Goal: Task Accomplishment & Management: Manage account settings

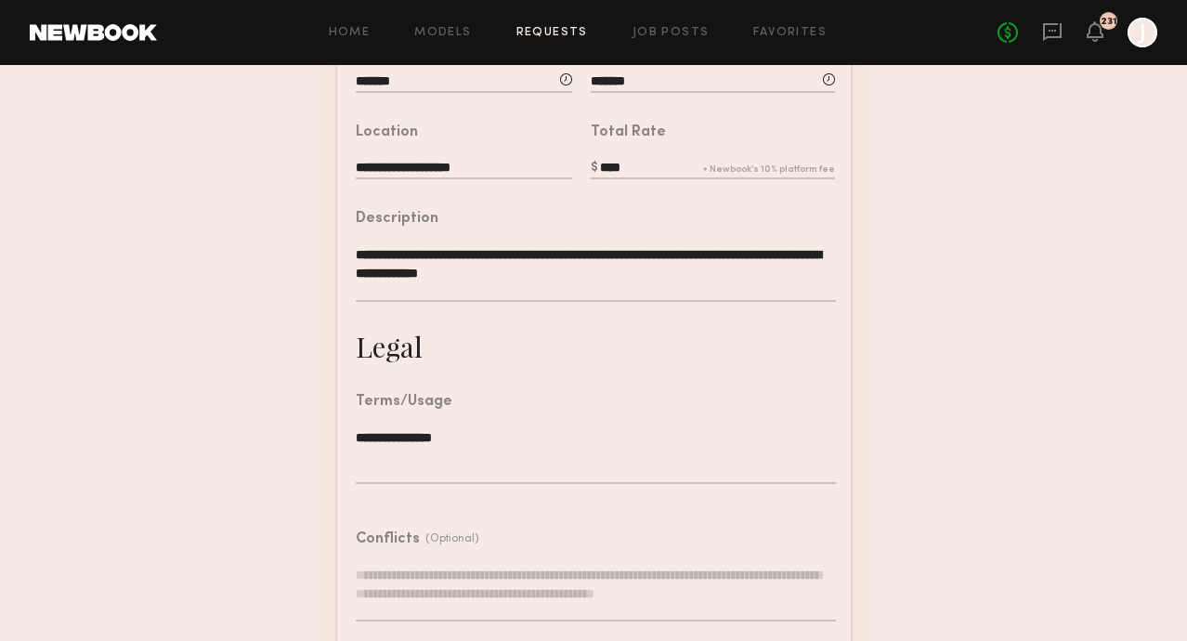
scroll to position [584, 0]
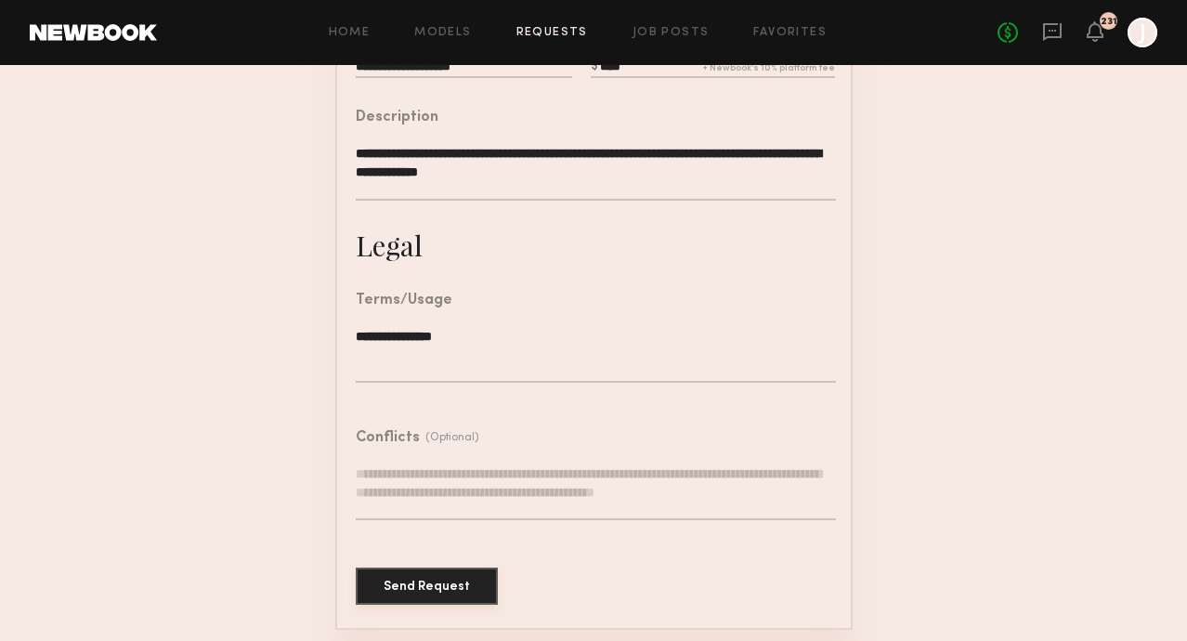
click at [423, 577] on button "Send Request" at bounding box center [427, 585] width 142 height 37
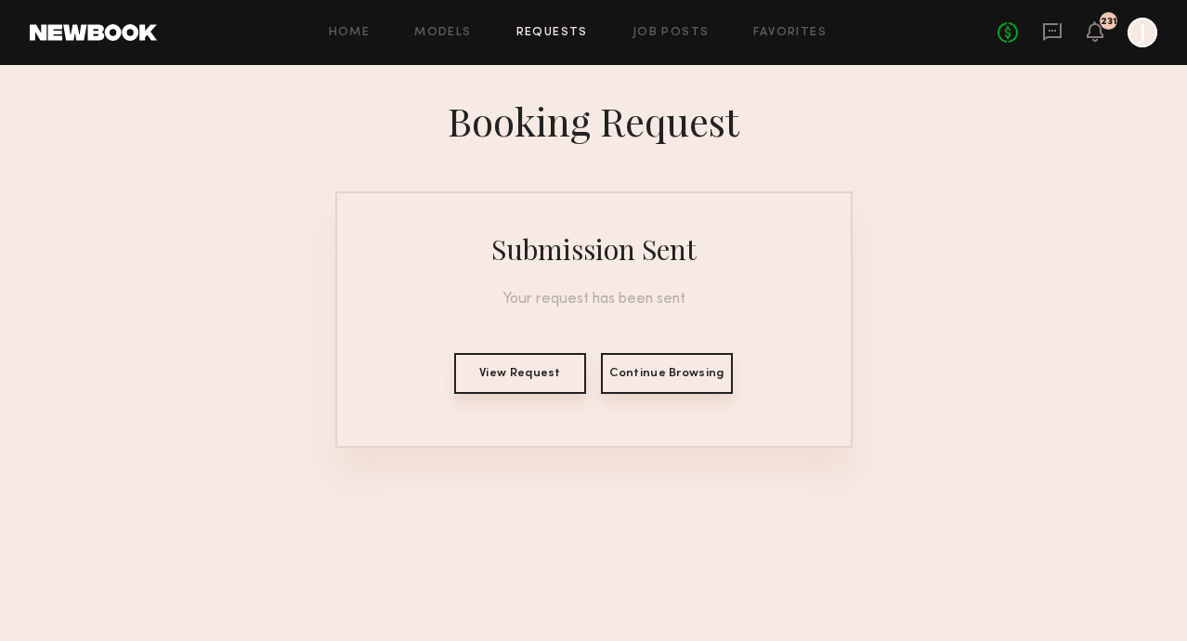
click at [496, 354] on button "View Request" at bounding box center [520, 373] width 132 height 41
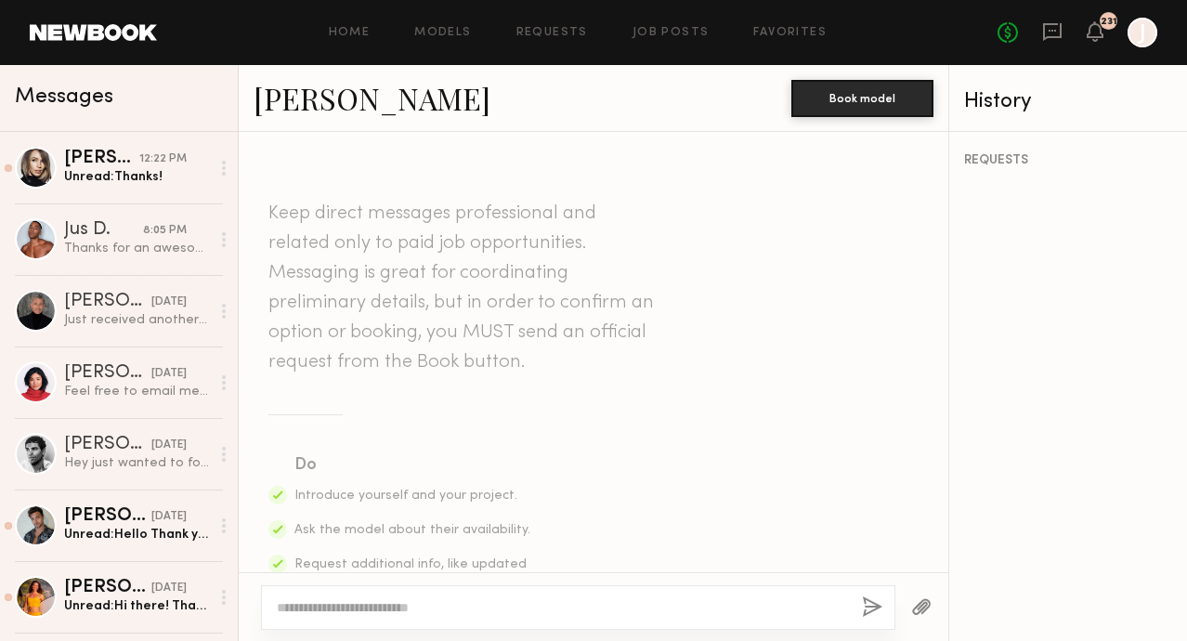
scroll to position [901, 0]
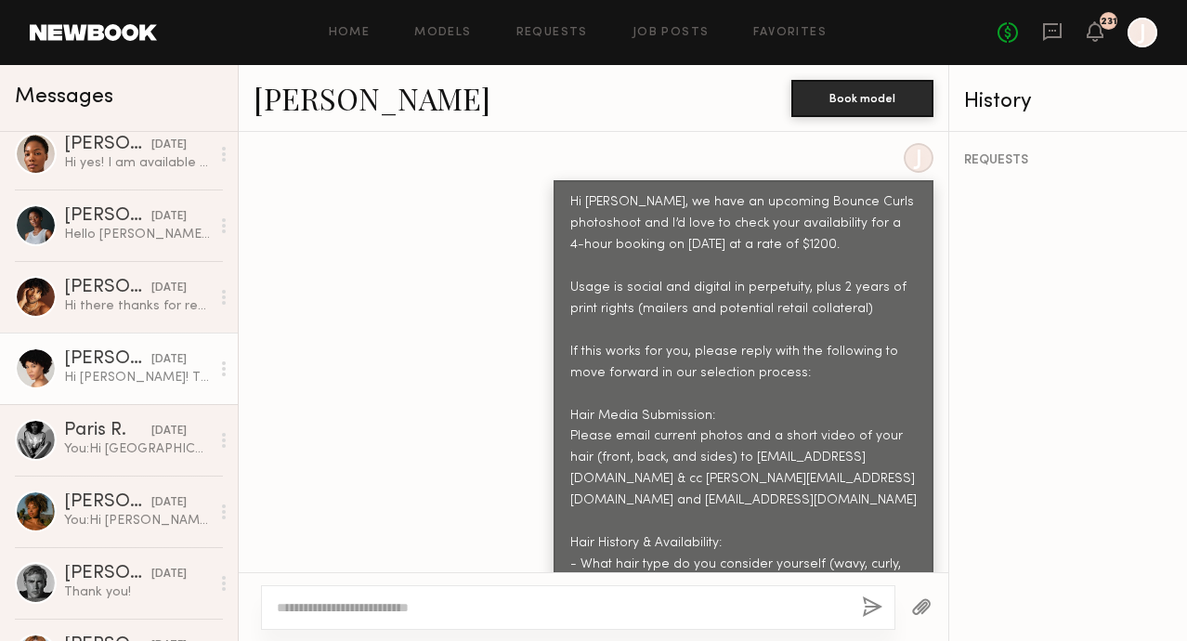
click at [469, 312] on div "J Hi [PERSON_NAME], we have an upcoming Bounce Curls photoshoot and I’d love to…" at bounding box center [593, 439] width 709 height 593
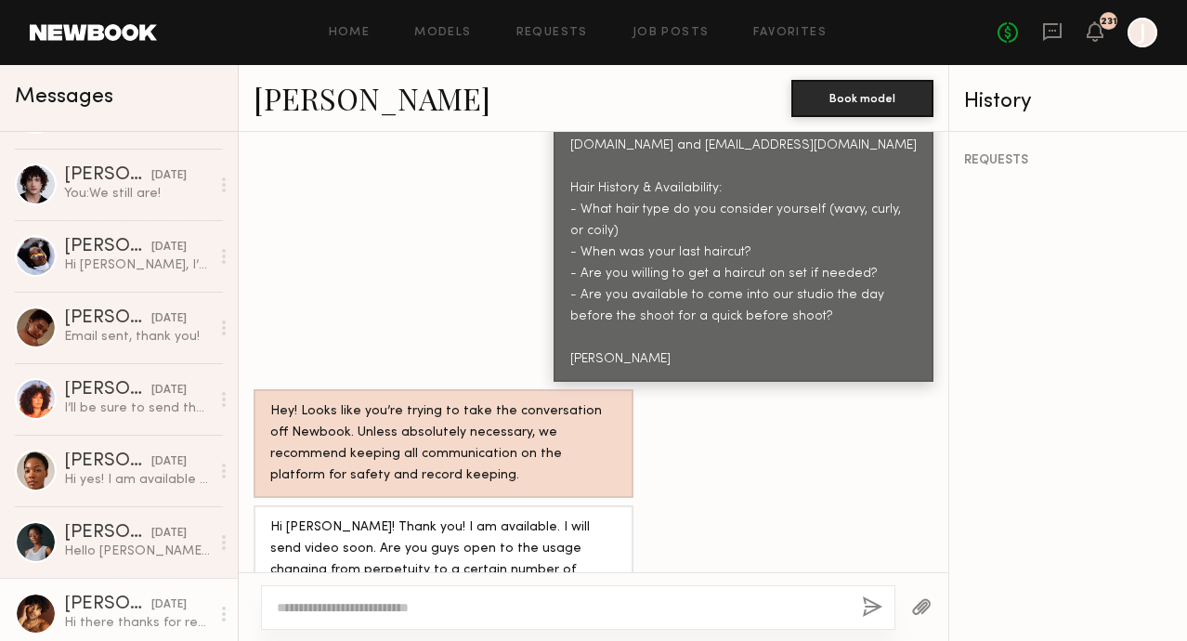
scroll to position [3296, 0]
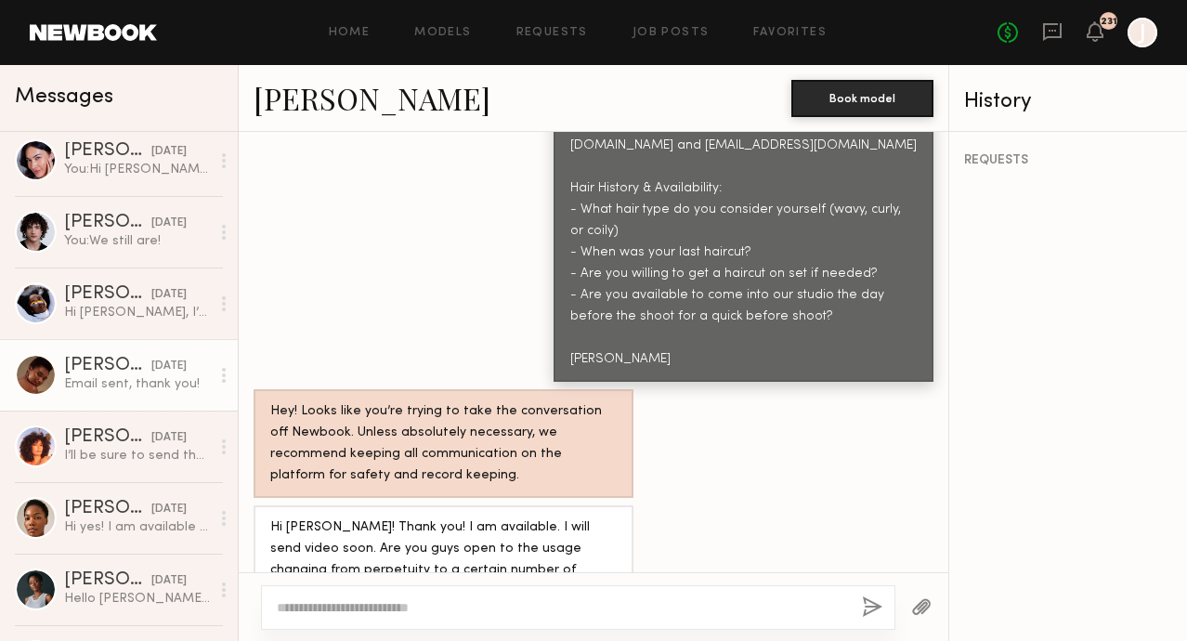
click at [94, 382] on div "Email sent, thank you!" at bounding box center [137, 384] width 146 height 18
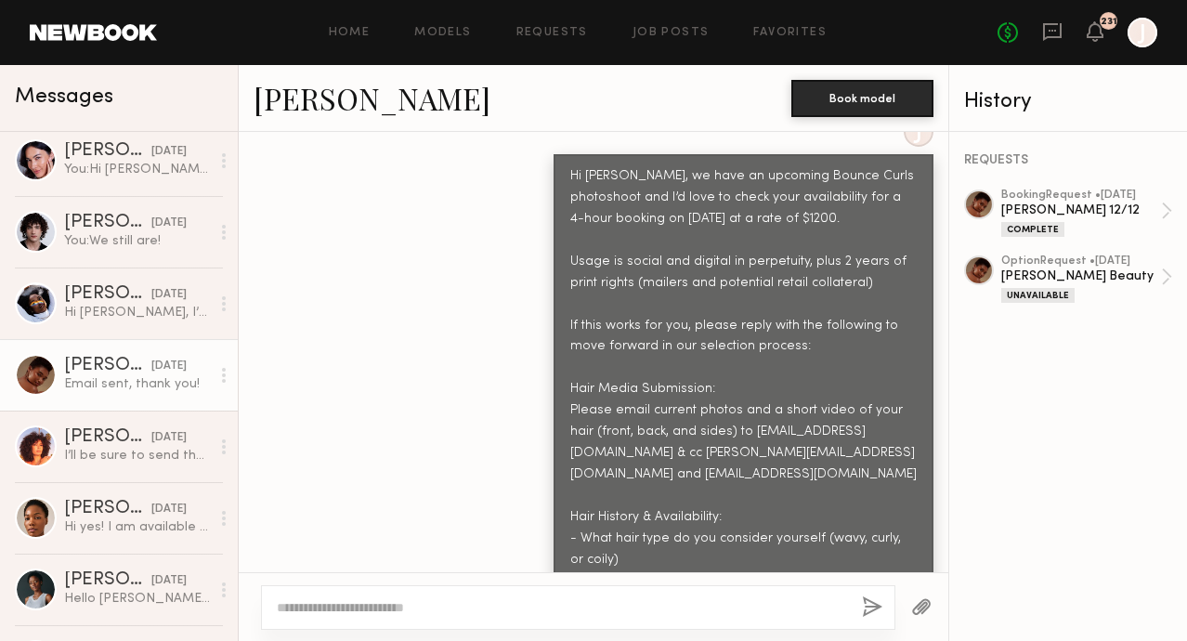
scroll to position [1822, 0]
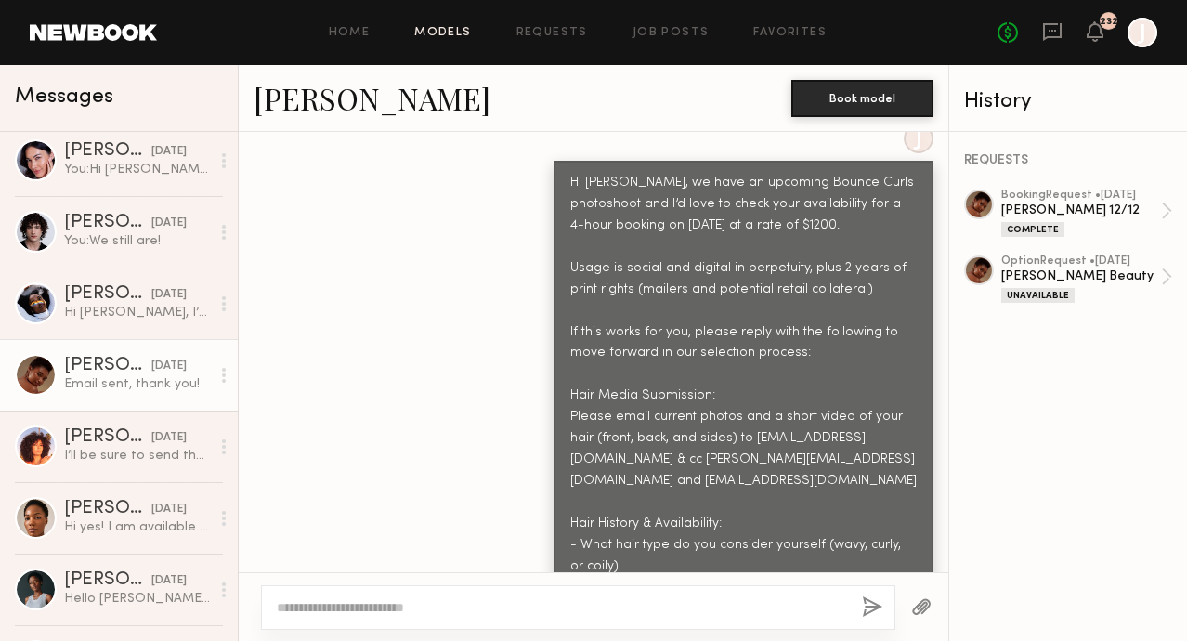
click at [445, 34] on link "Models" at bounding box center [442, 33] width 57 height 12
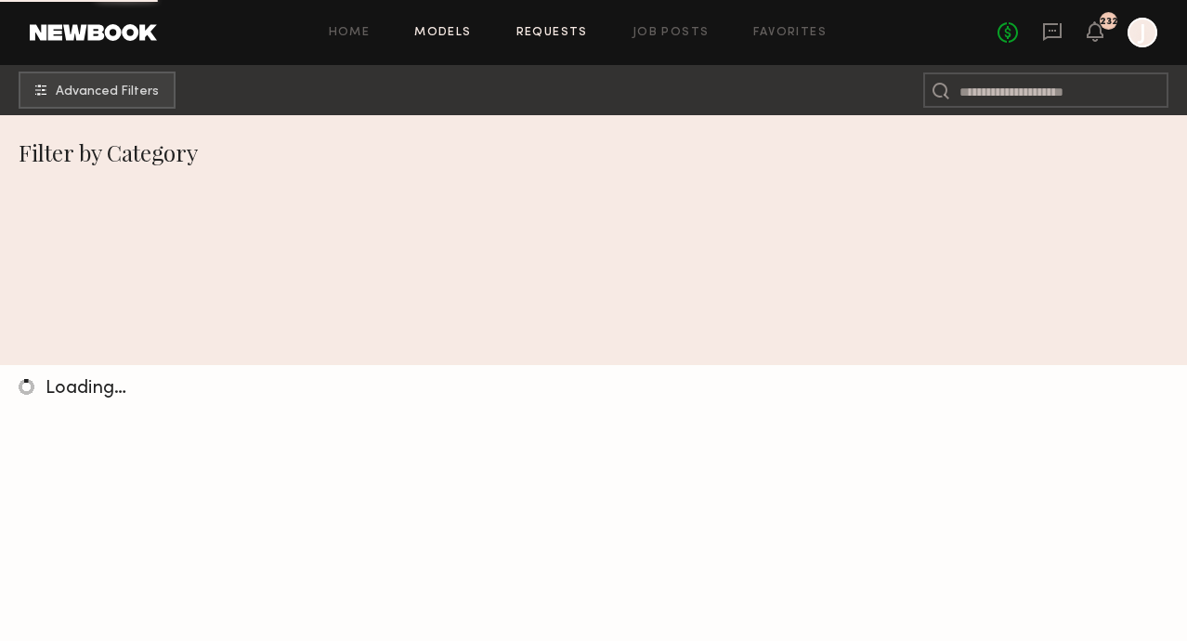
click at [535, 32] on link "Requests" at bounding box center [551, 33] width 71 height 12
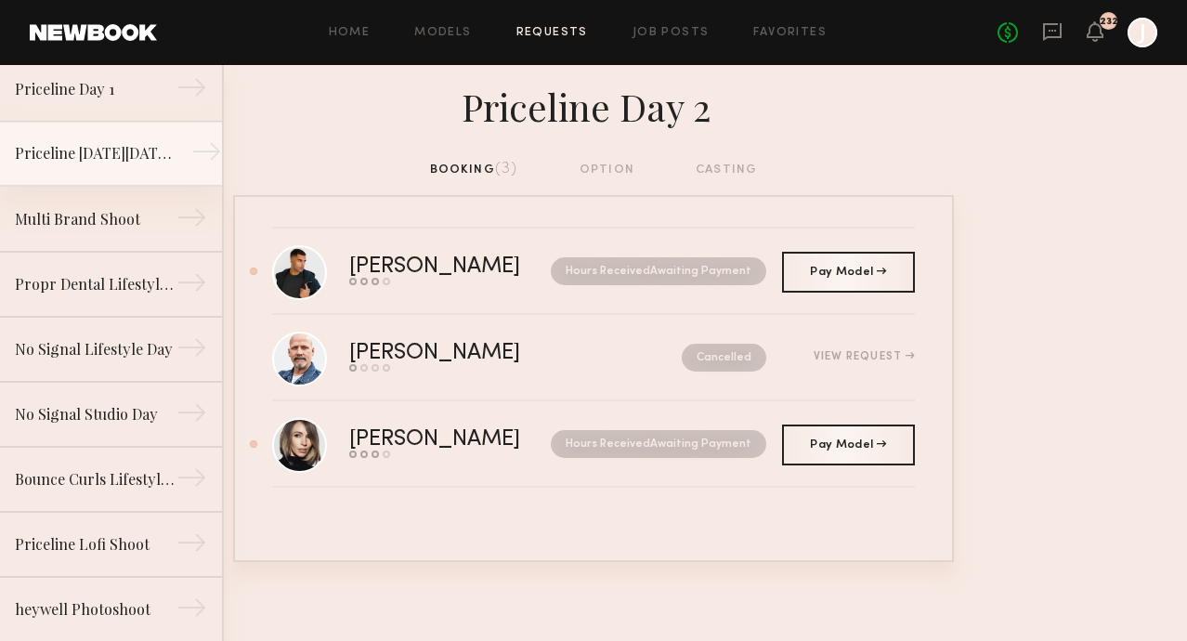
scroll to position [206, 0]
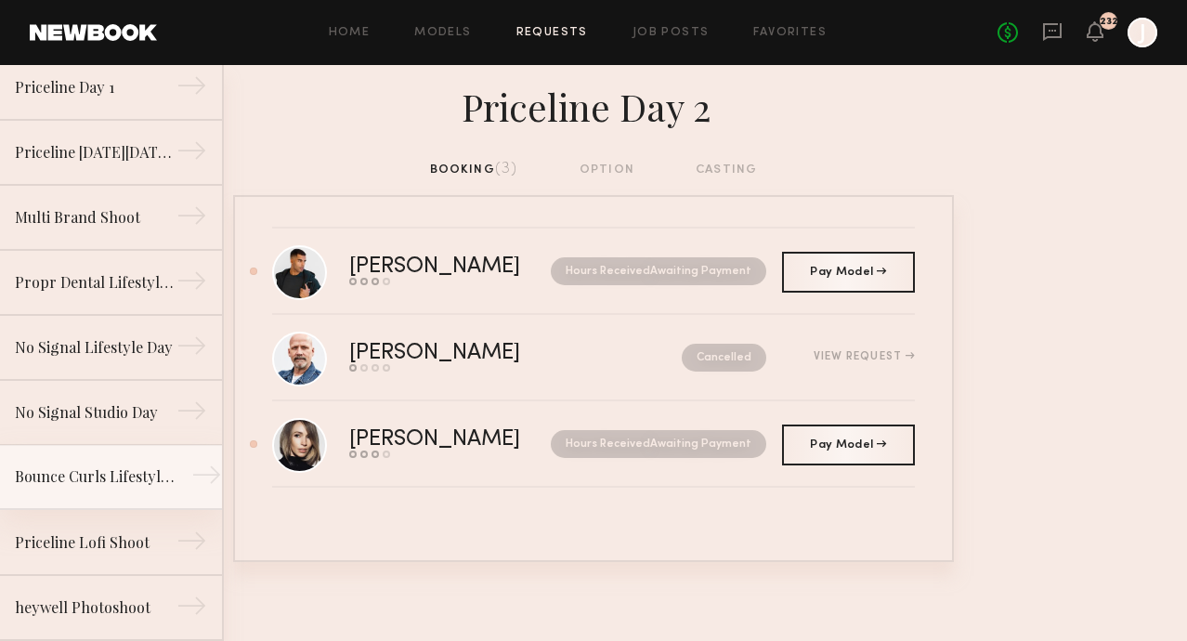
click at [115, 486] on div "Bounce Curls Lifestyle Shoot" at bounding box center [96, 476] width 162 height 22
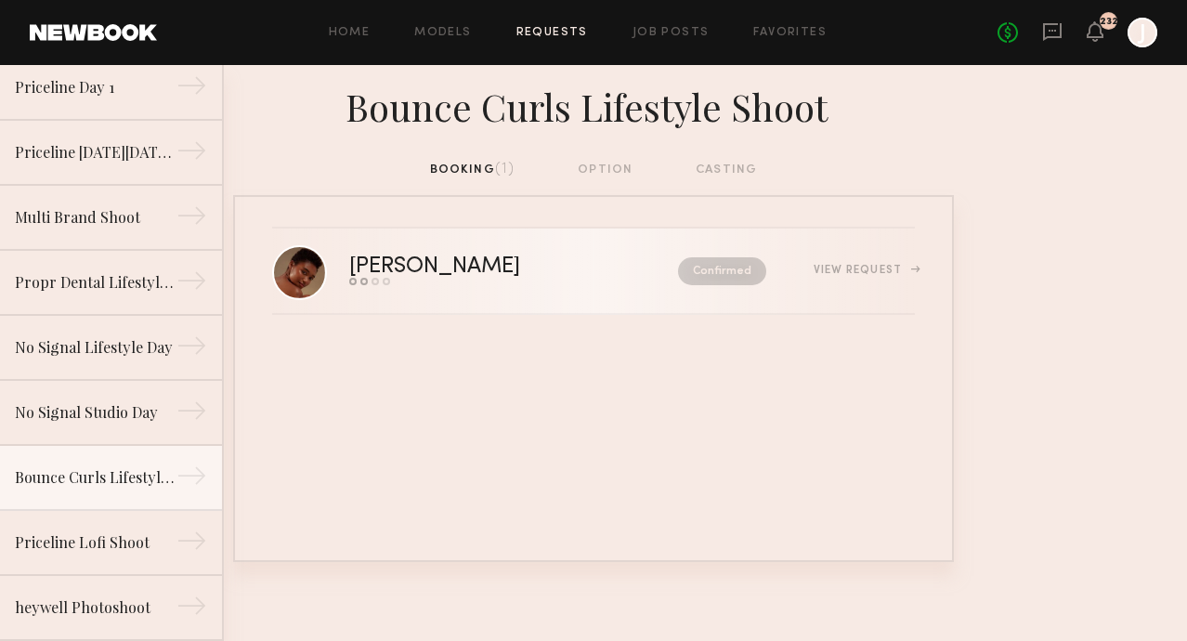
click at [882, 271] on div "View Request" at bounding box center [863, 270] width 101 height 11
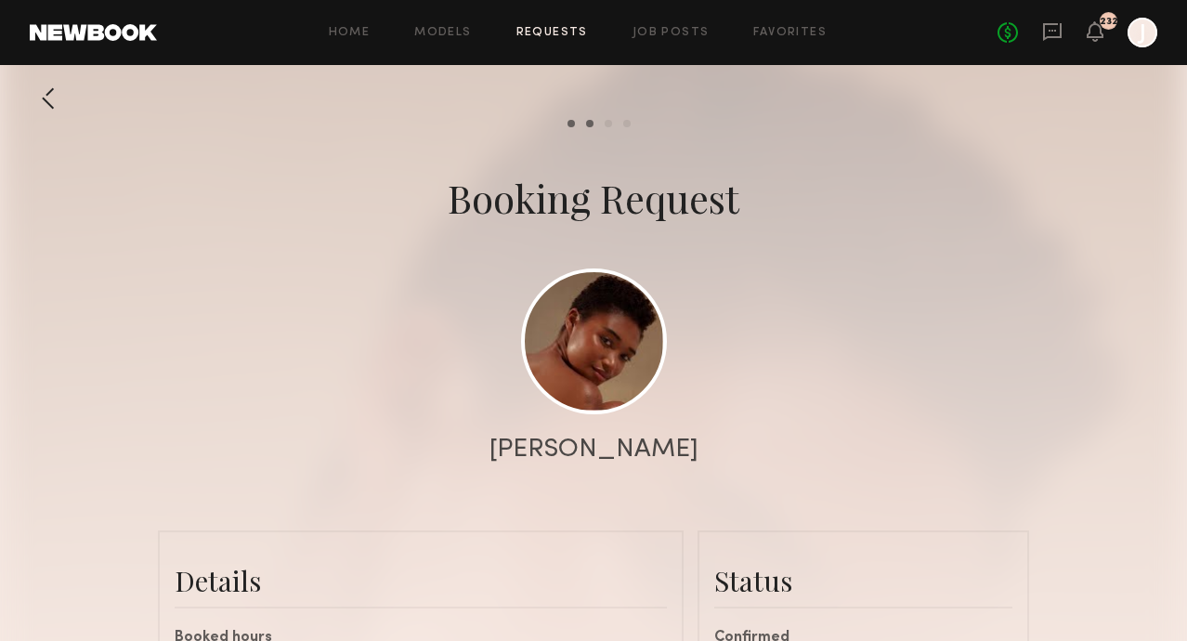
click at [568, 32] on link "Requests" at bounding box center [551, 33] width 71 height 12
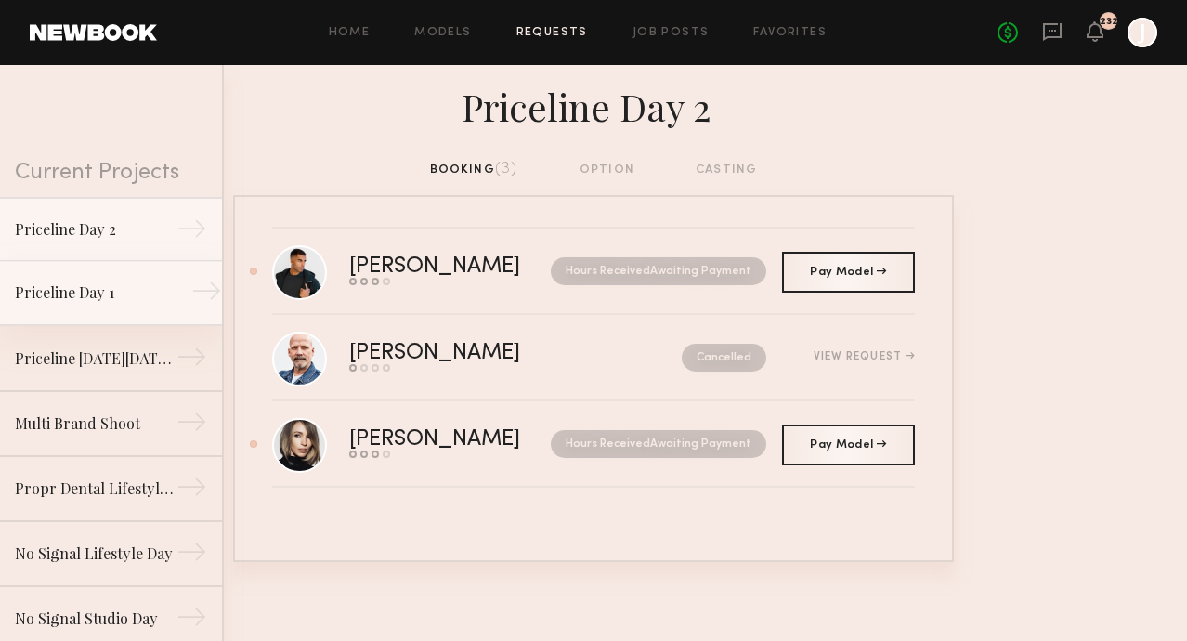
click at [103, 285] on div "Priceline Day 1" at bounding box center [96, 292] width 162 height 22
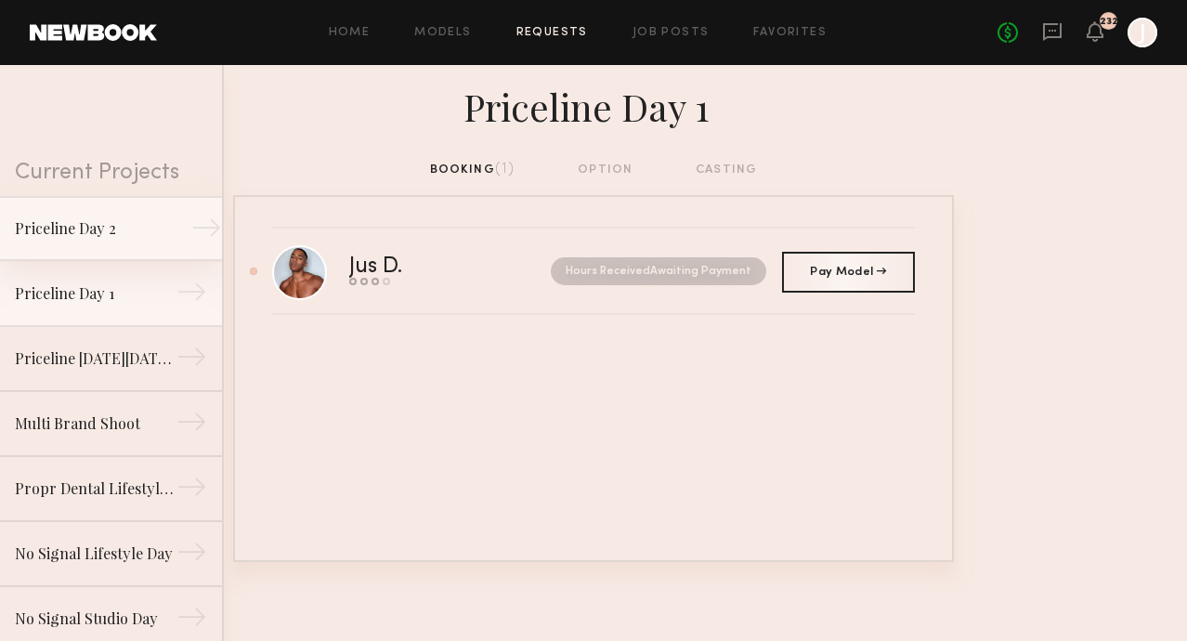
click at [109, 249] on link "Priceline Day 2 →" at bounding box center [111, 228] width 222 height 65
